Goal: Task Accomplishment & Management: Manage account settings

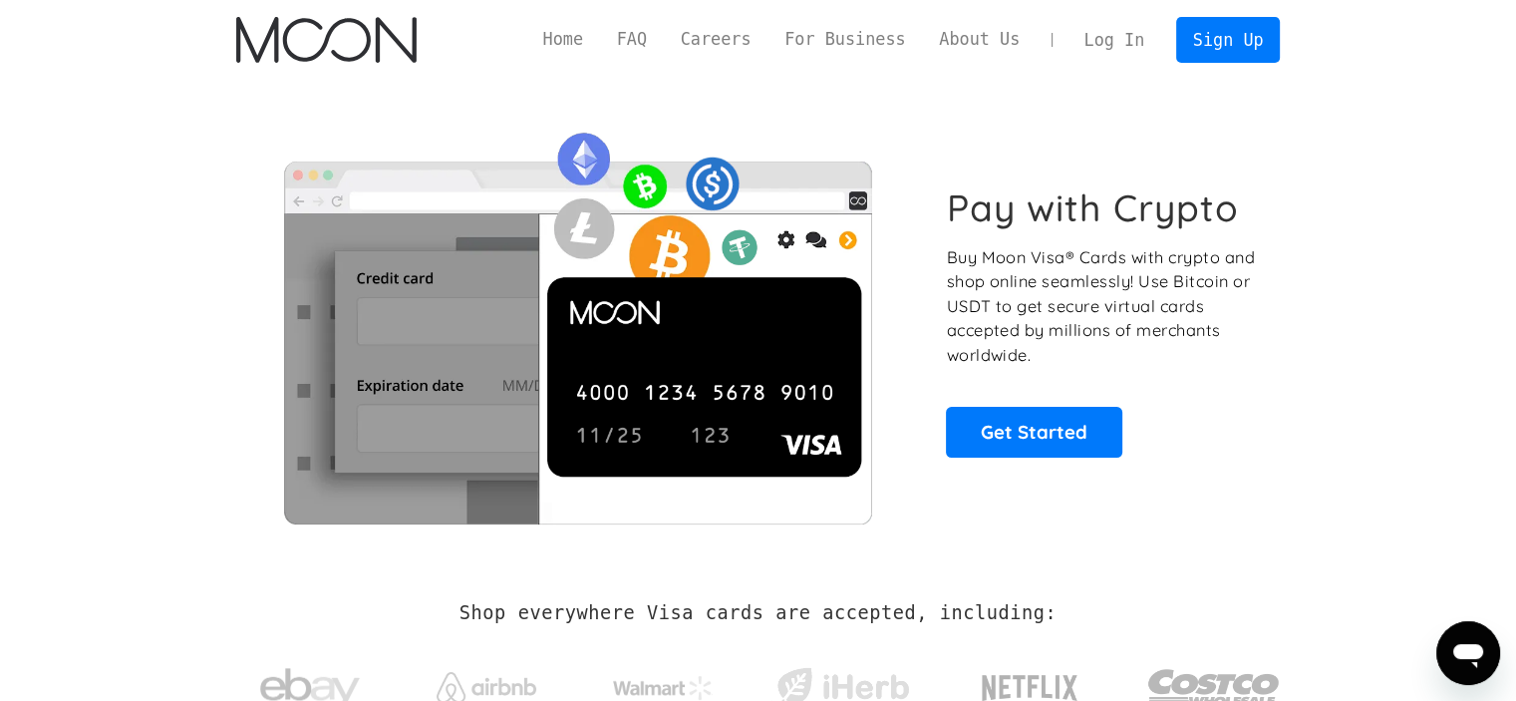
click at [1132, 40] on link "Log In" at bounding box center [1115, 40] width 94 height 44
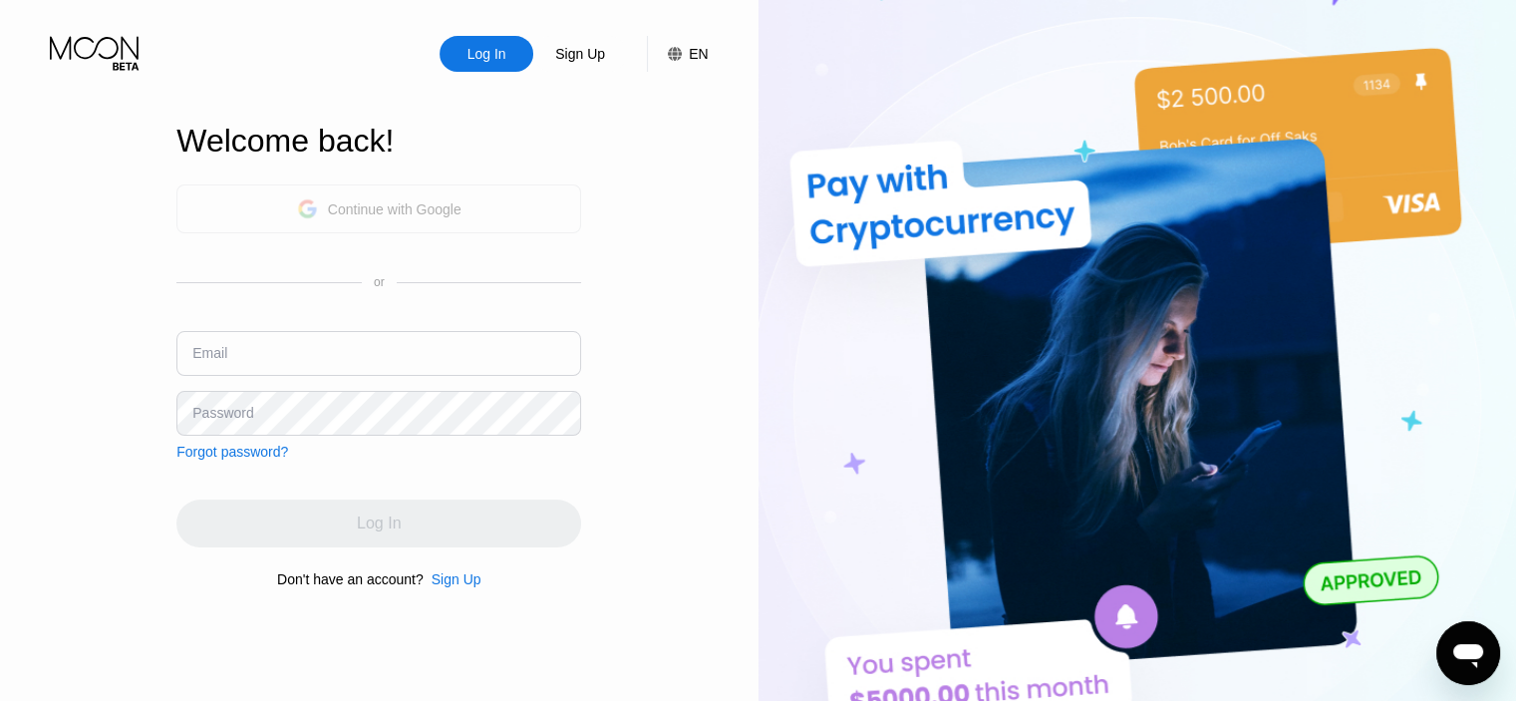
click at [324, 209] on div "Continue with Google" at bounding box center [379, 208] width 165 height 31
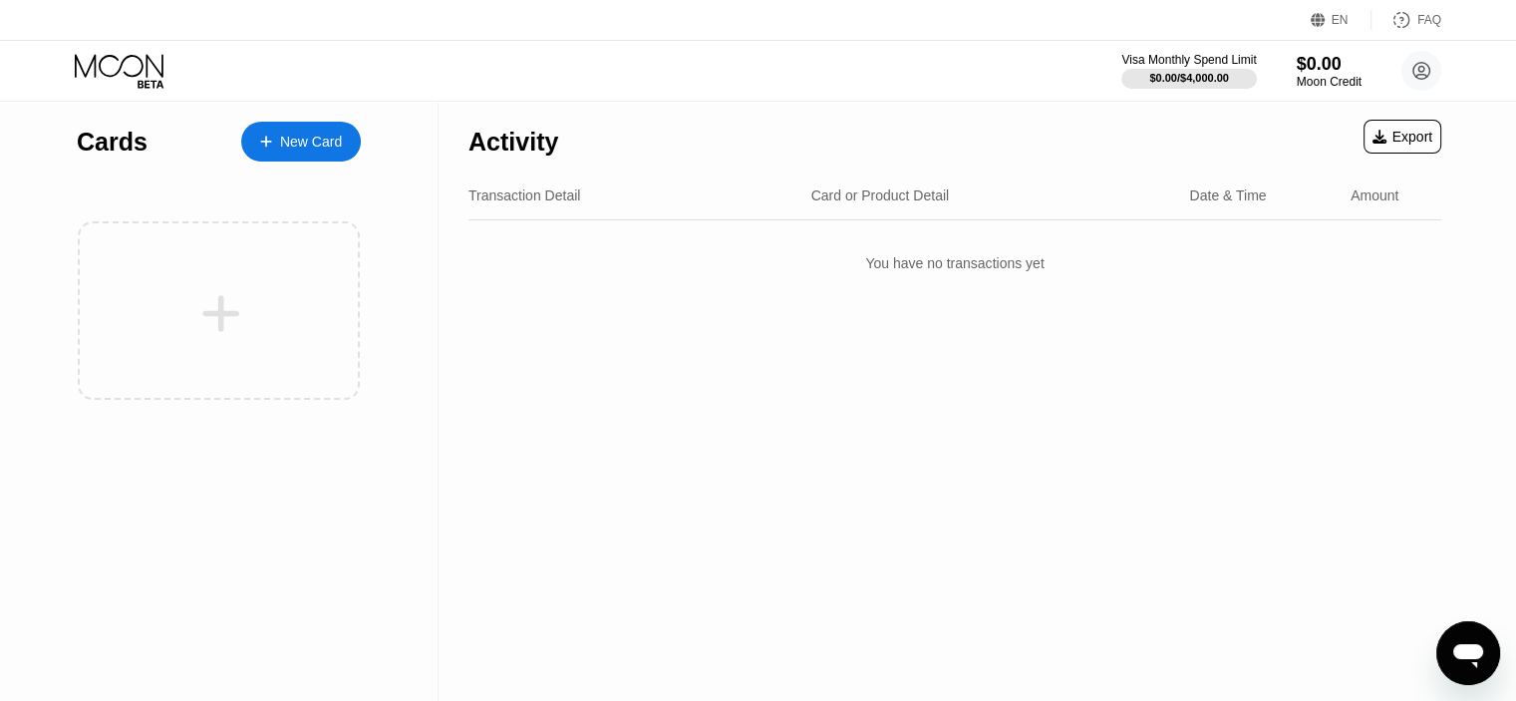
click at [106, 62] on icon at bounding box center [121, 71] width 93 height 35
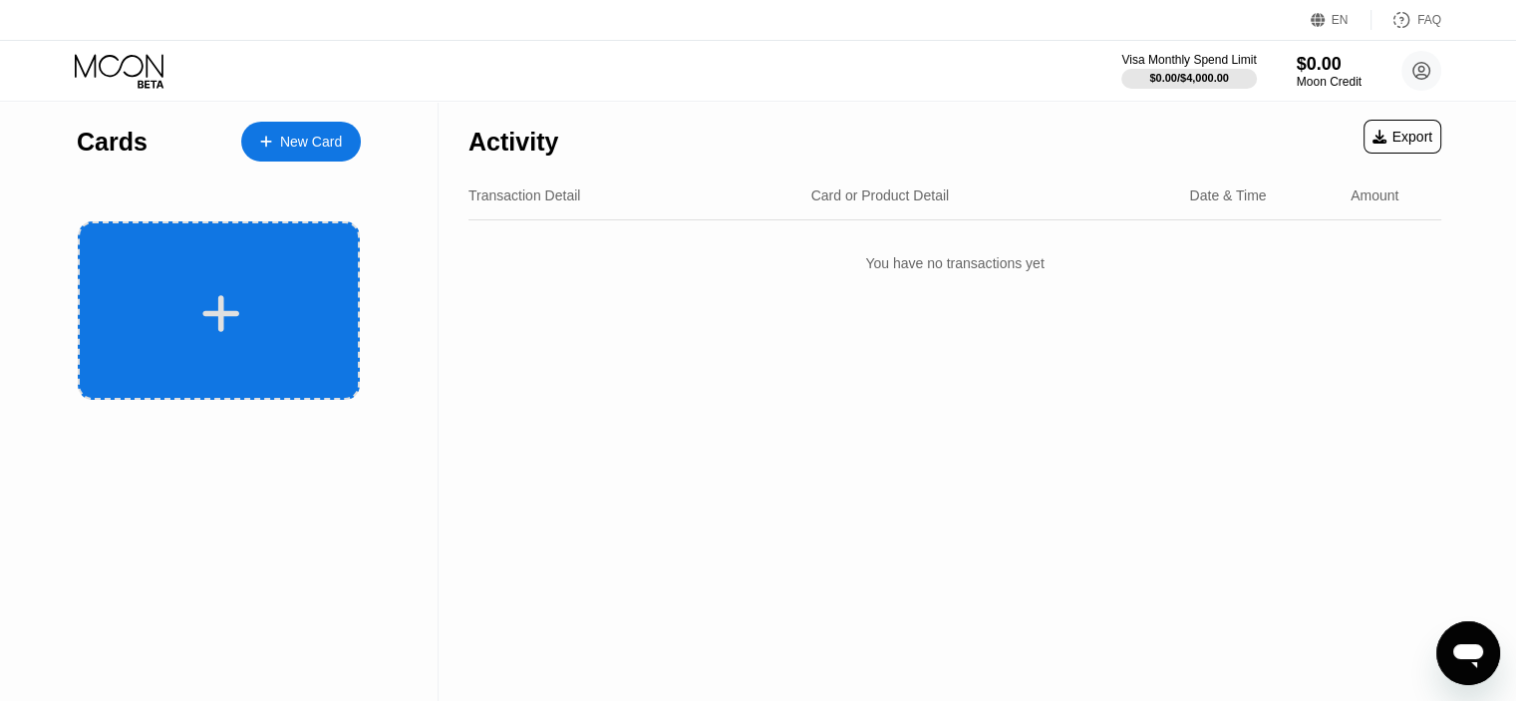
click at [302, 310] on div at bounding box center [221, 313] width 247 height 45
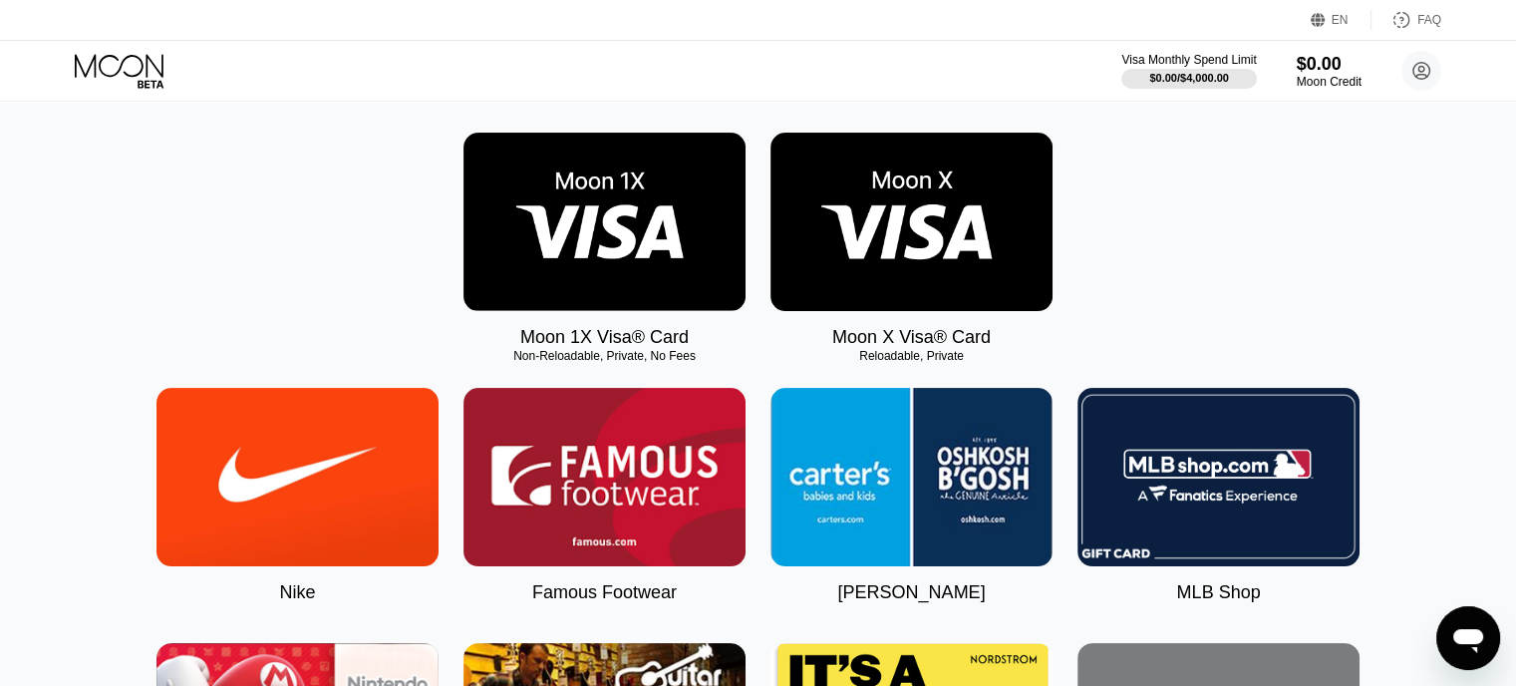
scroll to position [299, 0]
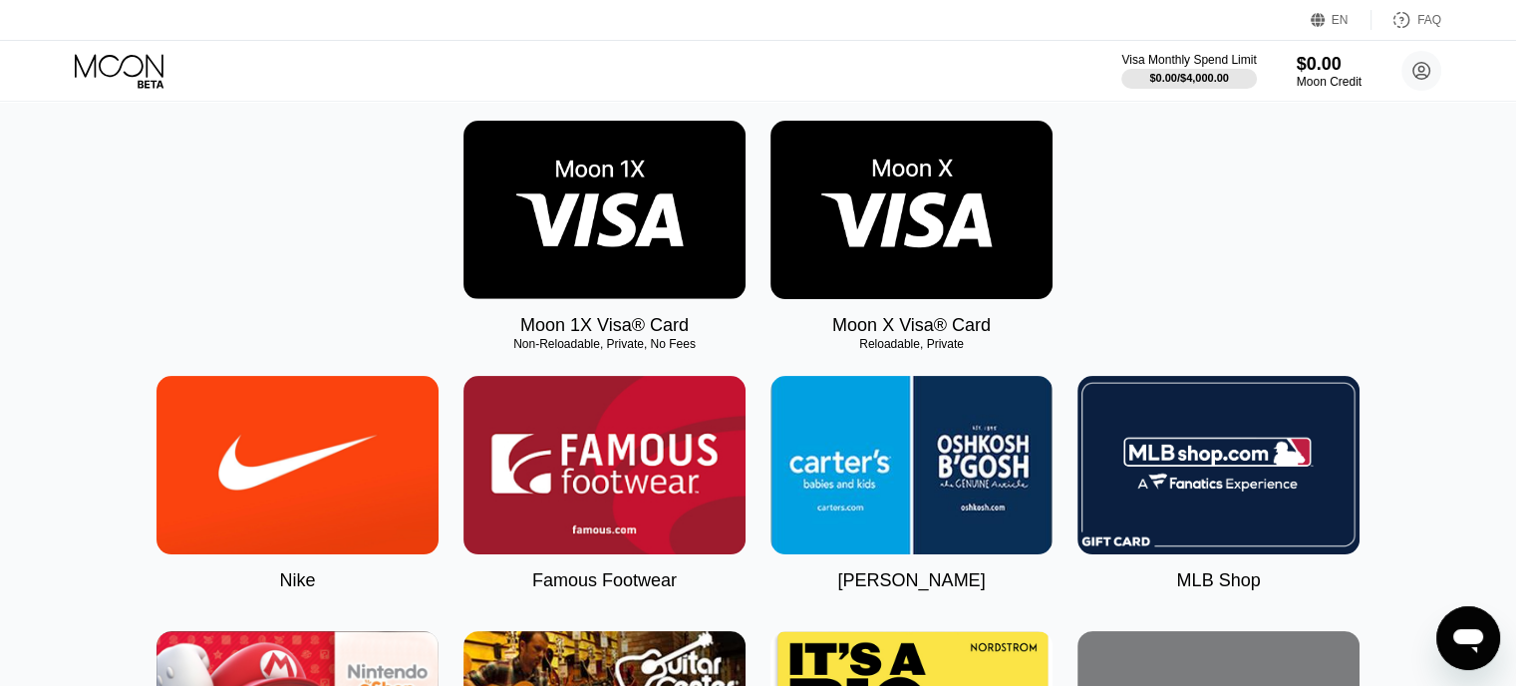
click at [676, 213] on img at bounding box center [605, 210] width 282 height 178
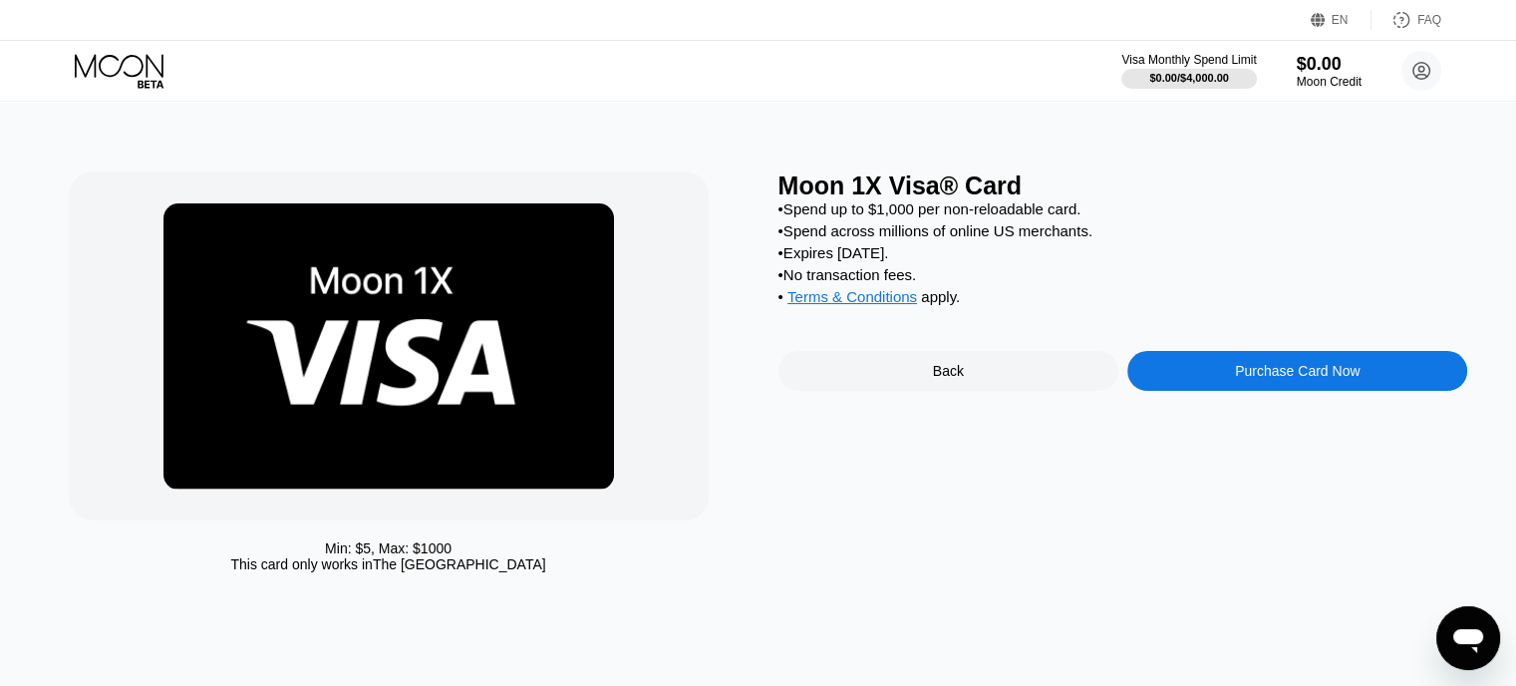
click at [156, 67] on icon at bounding box center [119, 65] width 89 height 23
